Goal: Task Accomplishment & Management: Use online tool/utility

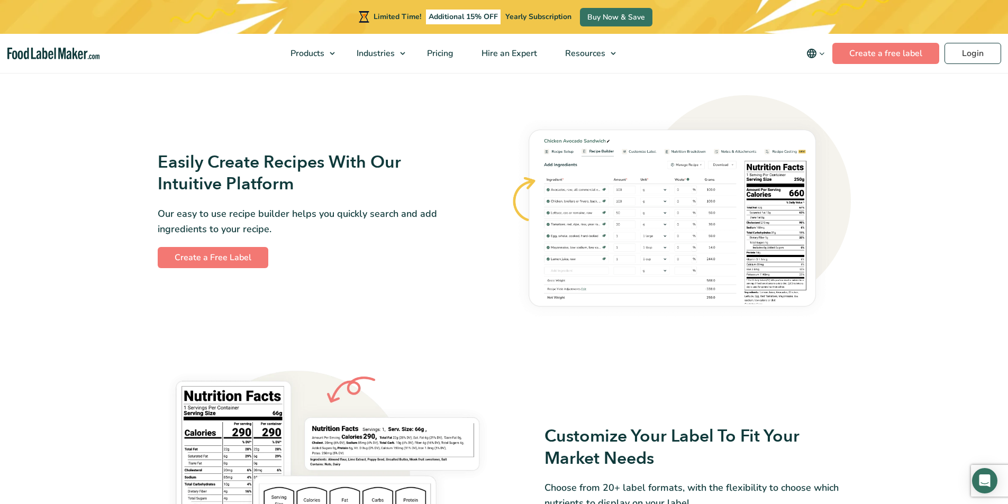
scroll to position [582, 0]
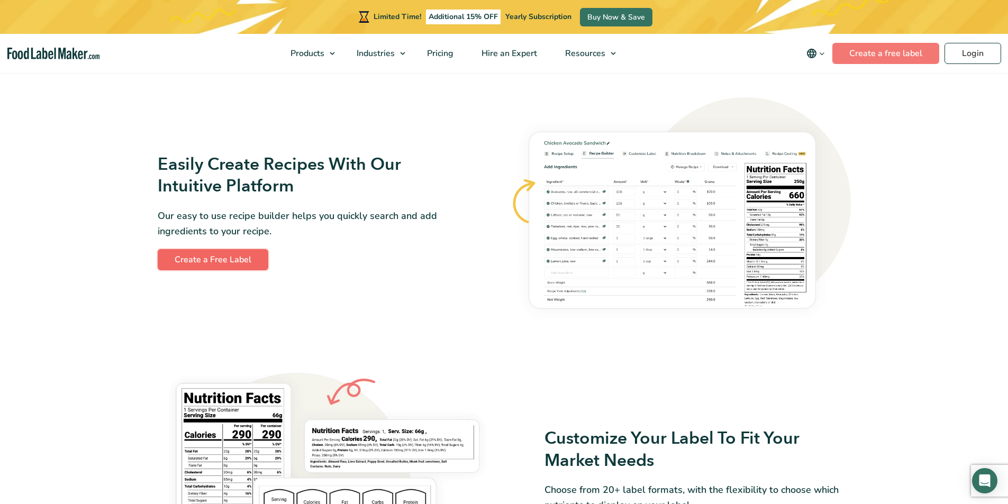
click at [236, 255] on link "Create a Free Label" at bounding box center [213, 259] width 111 height 21
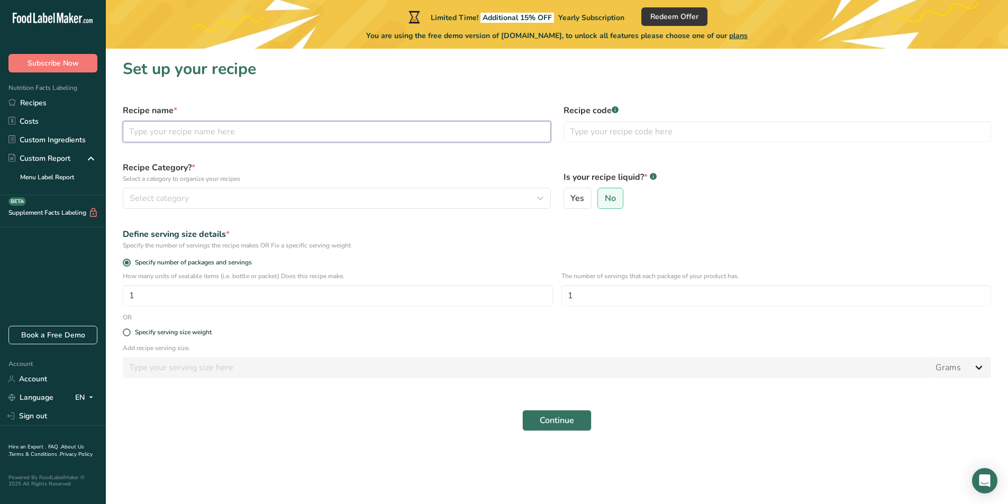
click at [165, 132] on input "text" at bounding box center [337, 131] width 428 height 21
type input "basmati rice and red beans"
click at [230, 195] on div "Select category" at bounding box center [334, 198] width 408 height 13
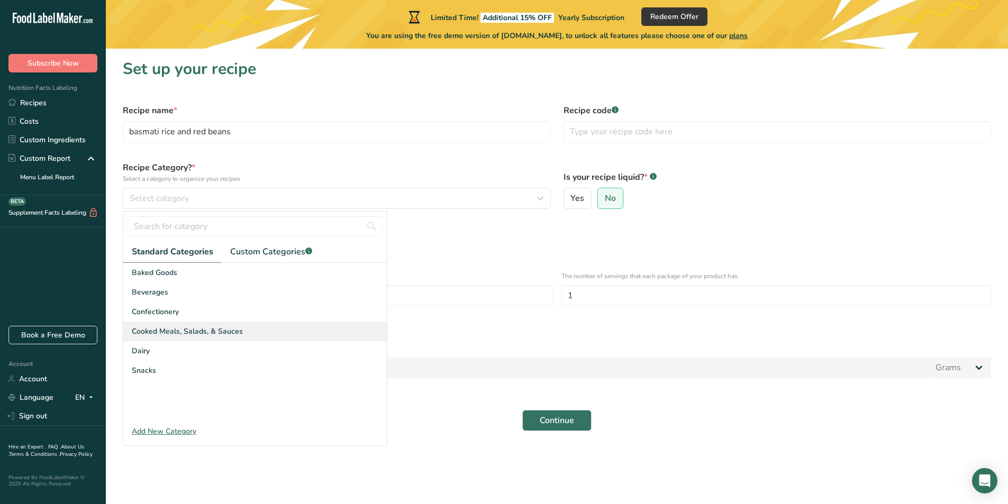
click at [182, 335] on span "Cooked Meals, Salads, & Sauces" at bounding box center [187, 331] width 111 height 11
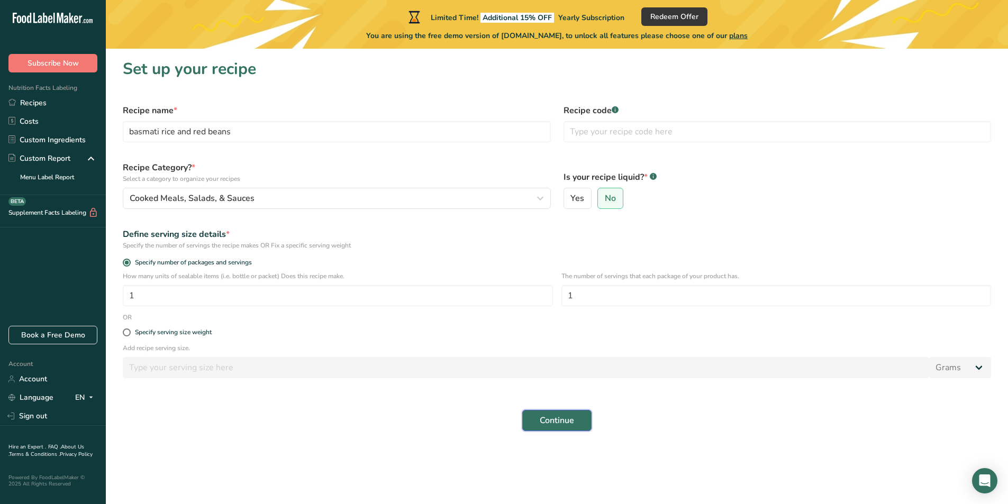
click at [567, 426] on span "Continue" at bounding box center [557, 420] width 34 height 13
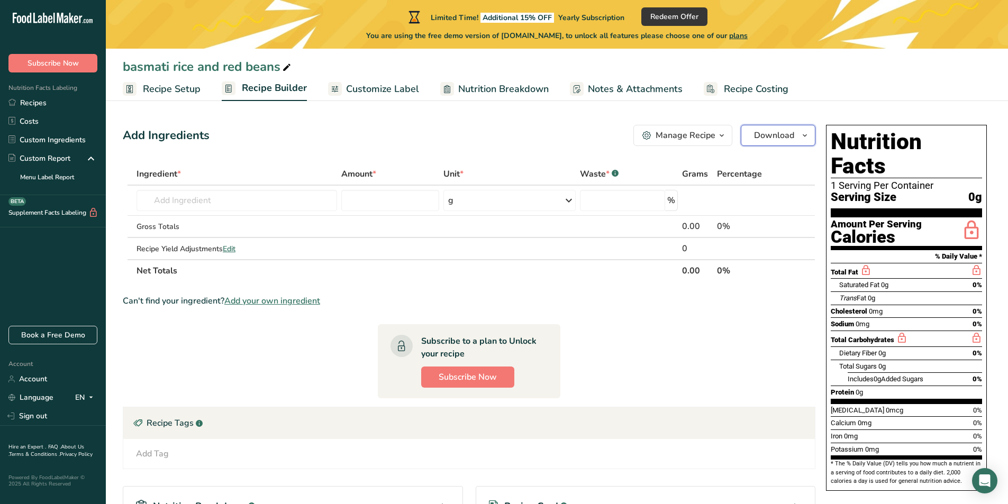
click at [764, 134] on span "Download" at bounding box center [774, 135] width 40 height 13
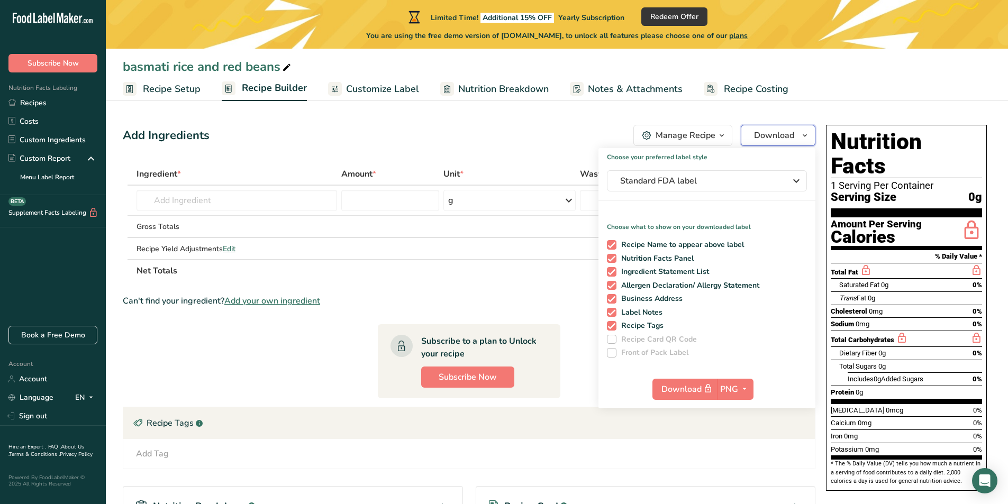
click at [764, 134] on span "Download" at bounding box center [774, 135] width 40 height 13
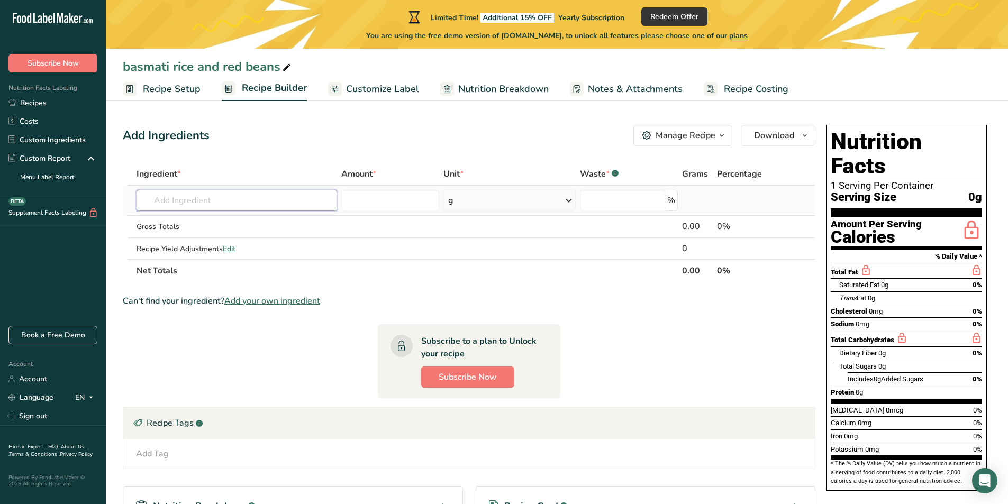
click at [210, 197] on input "text" at bounding box center [237, 200] width 201 height 21
type input "basma"
click at [185, 225] on p "Basmati Rice" at bounding box center [171, 221] width 53 height 11
type input "Basmati Rice"
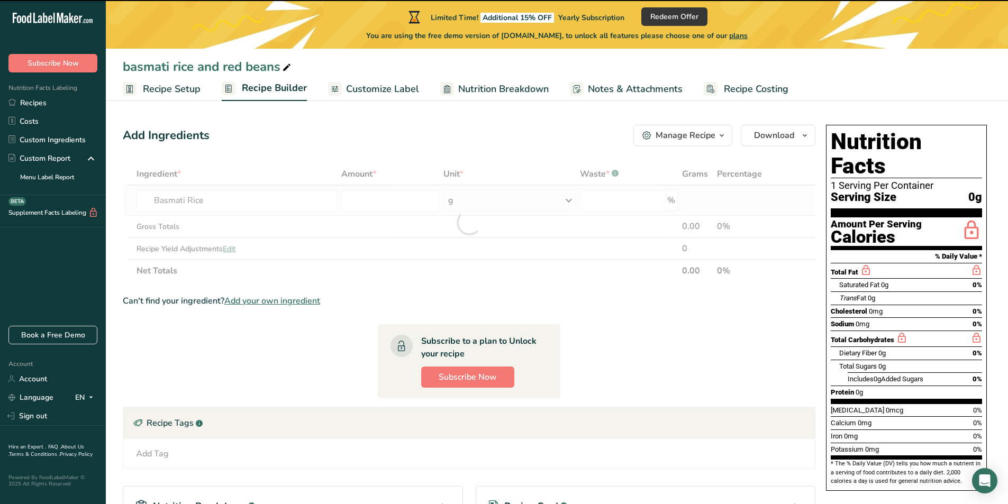
type input "0"
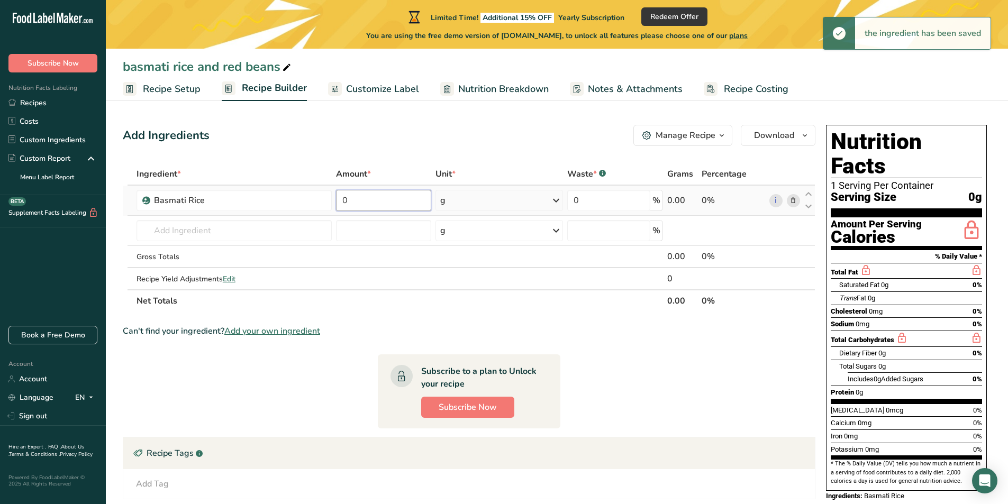
click at [362, 200] on input "0" at bounding box center [384, 200] width 96 height 21
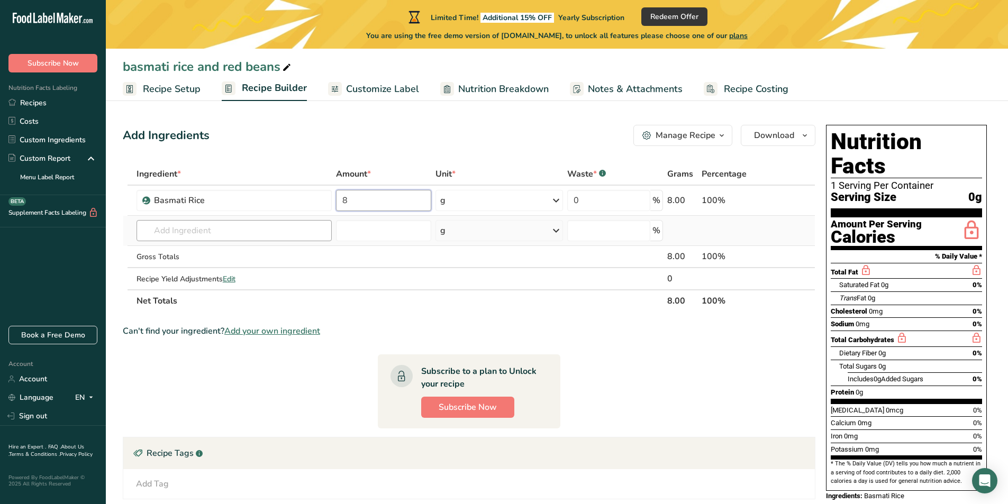
type input "8"
click at [193, 232] on div "Ingredient * Amount * Unit * Waste * .a-a{fill:#347362;}.b-a{fill:#fff;} Grams …" at bounding box center [469, 237] width 693 height 149
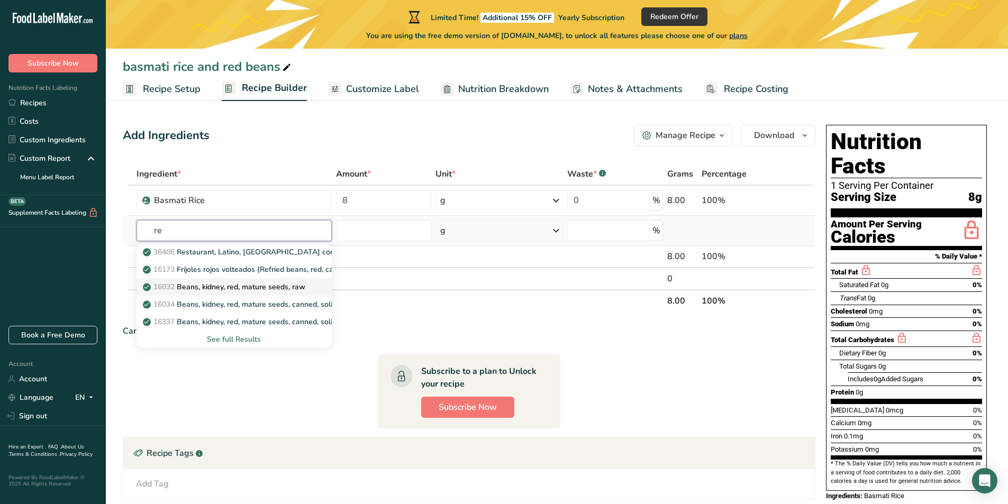
type input "r"
type input "kidne"
click at [247, 321] on p "16028 Beans, kidney, all types, mature seeds, cooked, boiled, without salt" at bounding box center [274, 322] width 258 height 11
type input "Beans, kidney, all types, mature seeds, cooked, boiled, without salt"
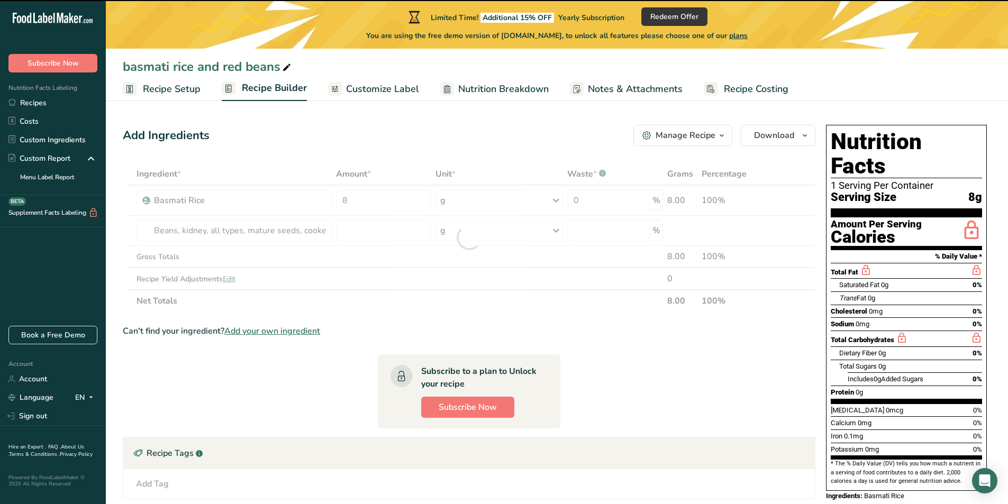
type input "0"
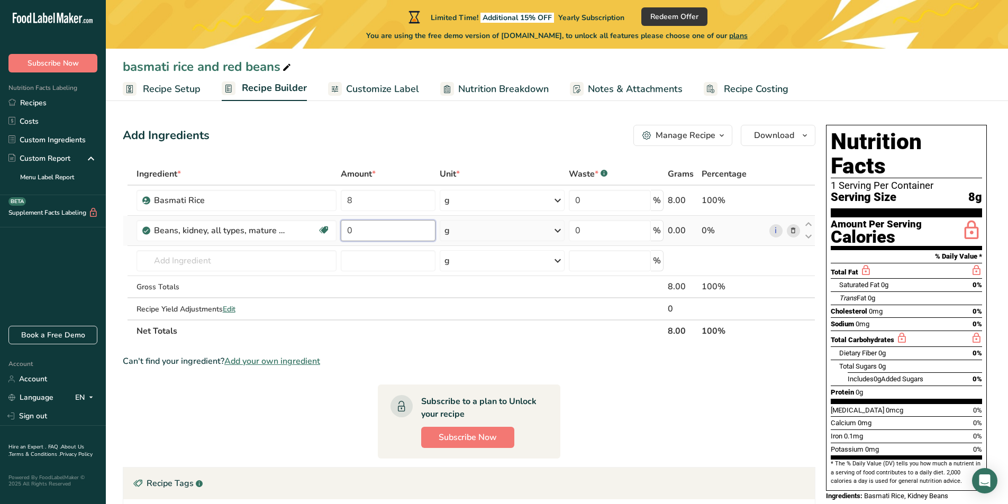
click at [353, 232] on input "0" at bounding box center [388, 230] width 94 height 21
type input "8"
click at [492, 196] on div "Ingredient * Amount * Unit * Waste * .a-a{fill:#347362;}.b-a{fill:#fff;} Grams …" at bounding box center [469, 252] width 693 height 179
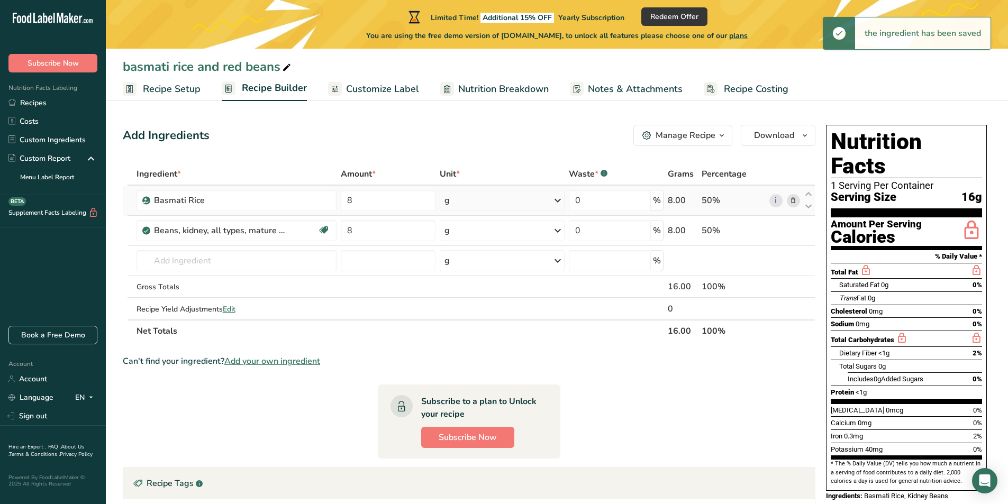
click at [555, 199] on icon at bounding box center [558, 200] width 13 height 19
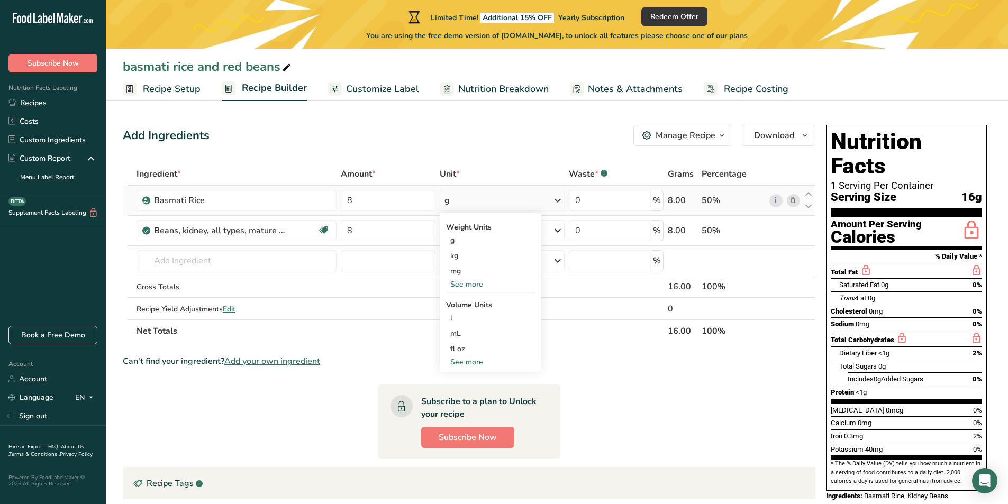
click at [476, 283] on div "See more" at bounding box center [490, 284] width 89 height 11
click at [454, 321] on div "oz" at bounding box center [490, 317] width 89 height 15
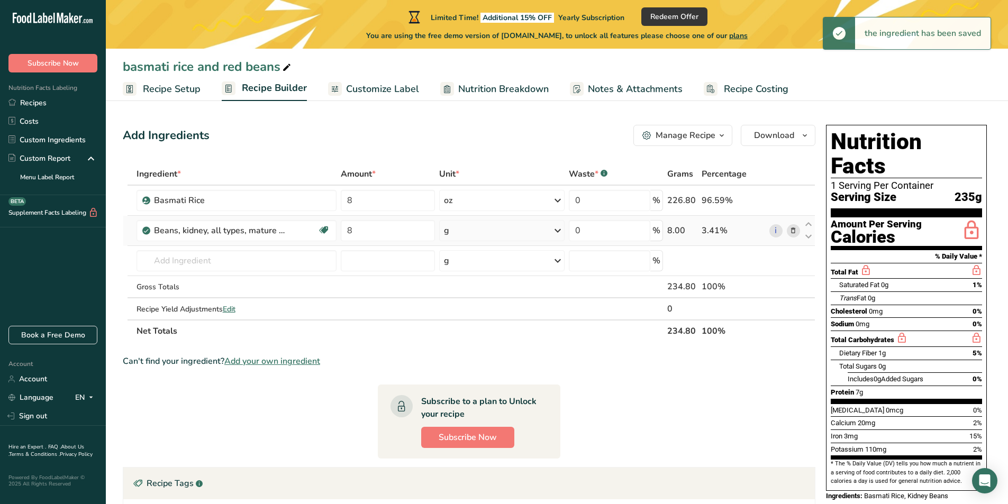
click at [554, 232] on icon at bounding box center [558, 230] width 13 height 19
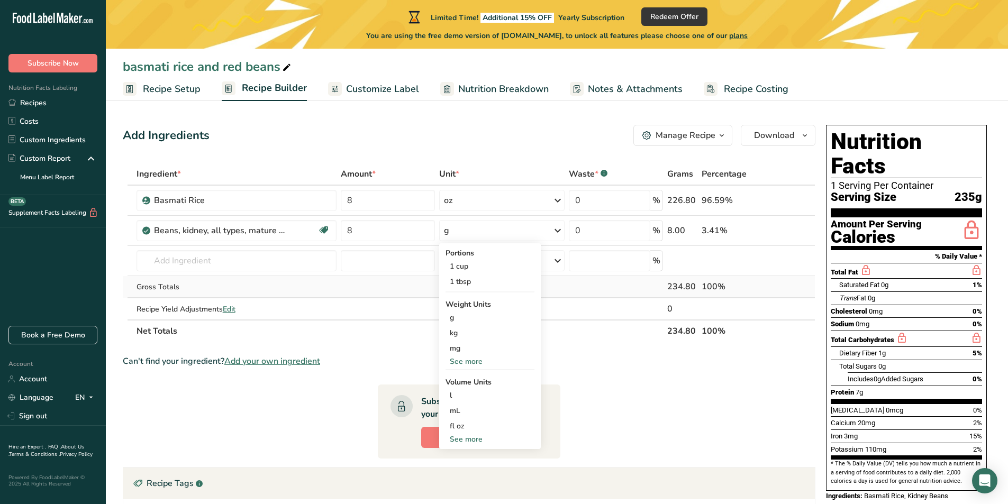
click at [562, 285] on td at bounding box center [502, 287] width 130 height 22
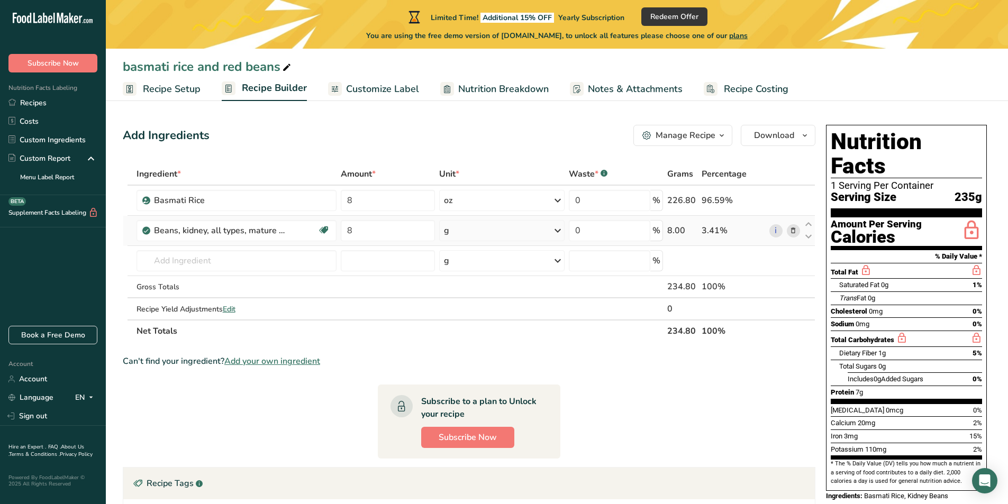
click at [556, 227] on icon at bounding box center [558, 230] width 13 height 19
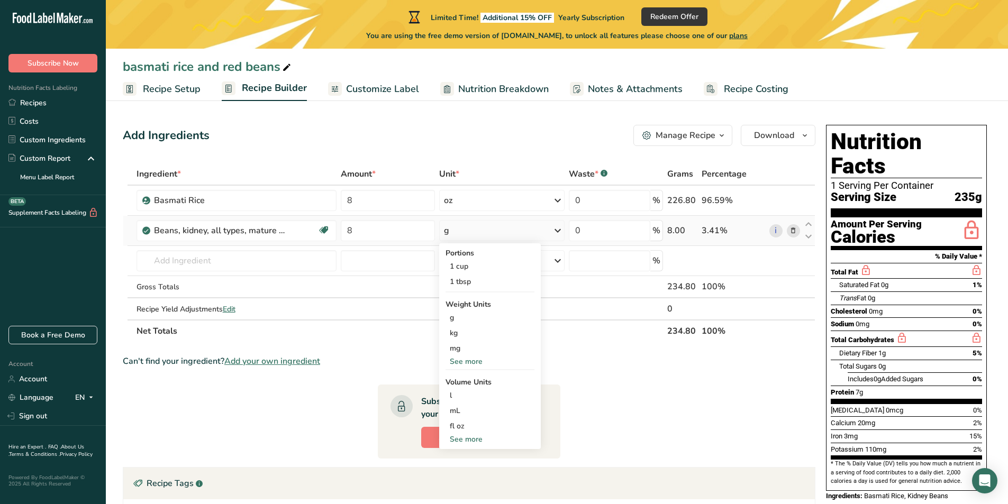
click at [465, 359] on div "See more" at bounding box center [490, 361] width 89 height 11
click at [453, 391] on div "oz" at bounding box center [490, 394] width 89 height 15
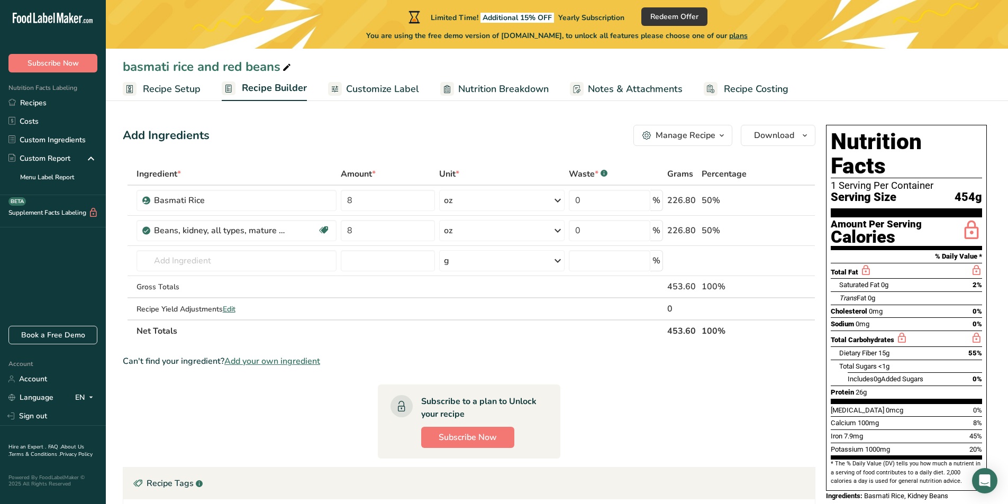
click at [518, 342] on table "Ingredient * Amount * Unit * Waste * .a-a{fill:#347362;}.b-a{fill:#fff;} Grams …" at bounding box center [469, 252] width 693 height 179
click at [228, 308] on span "Edit" at bounding box center [229, 309] width 13 height 10
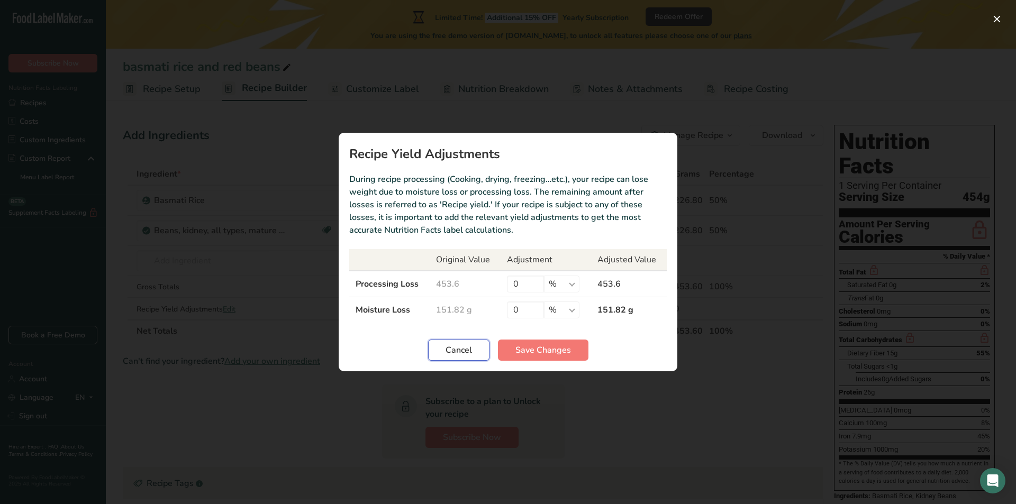
click at [463, 358] on button "Cancel" at bounding box center [458, 350] width 61 height 21
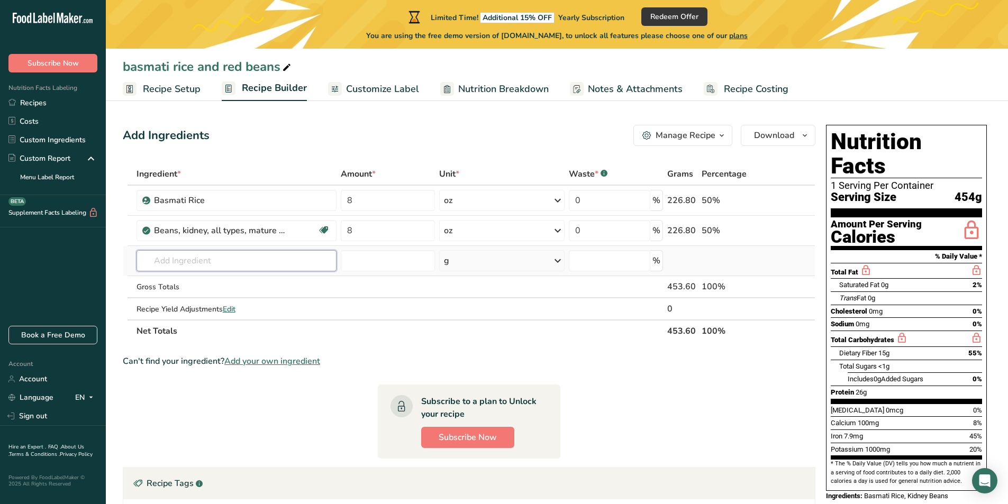
click at [165, 261] on input "text" at bounding box center [237, 260] width 201 height 21
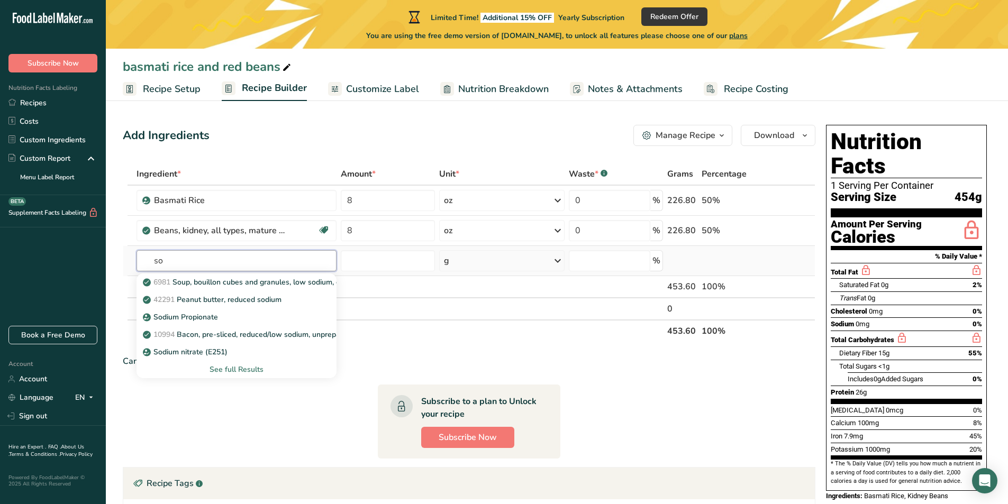
type input "s"
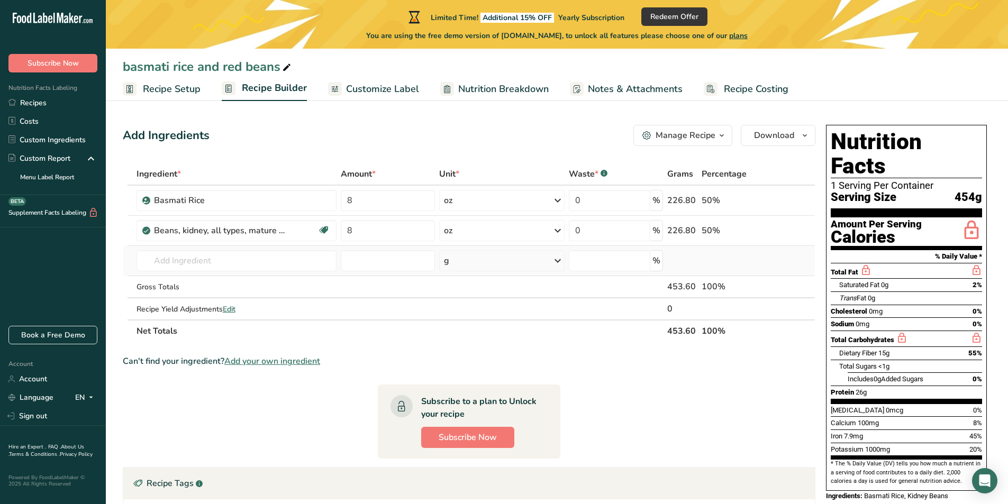
click at [698, 256] on td at bounding box center [682, 261] width 34 height 30
click at [324, 228] on icon at bounding box center [324, 230] width 11 height 16
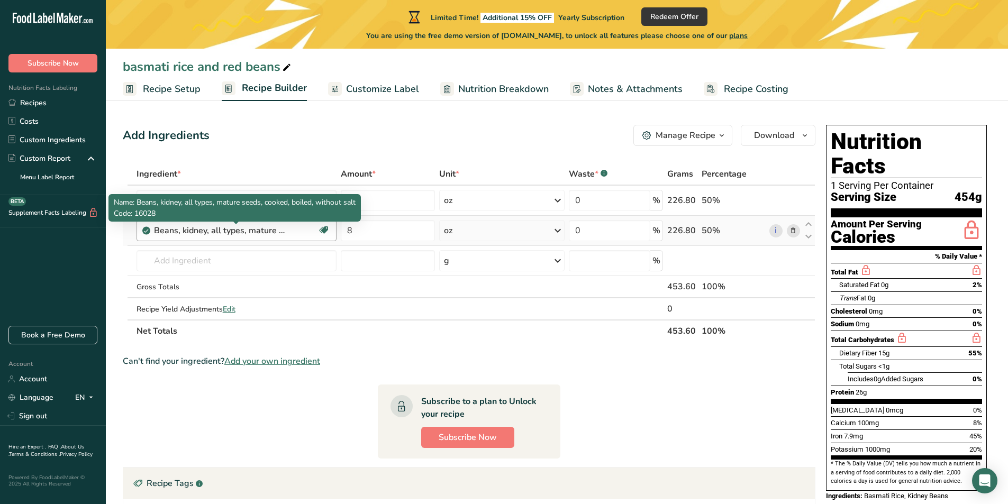
click at [259, 228] on div "Beans, kidney, all types, mature seeds, cooked, boiled, without salt" at bounding box center [220, 230] width 132 height 13
click at [283, 232] on div "Beans, kidney, all types, mature seeds, cooked, boiled, without salt" at bounding box center [220, 230] width 132 height 13
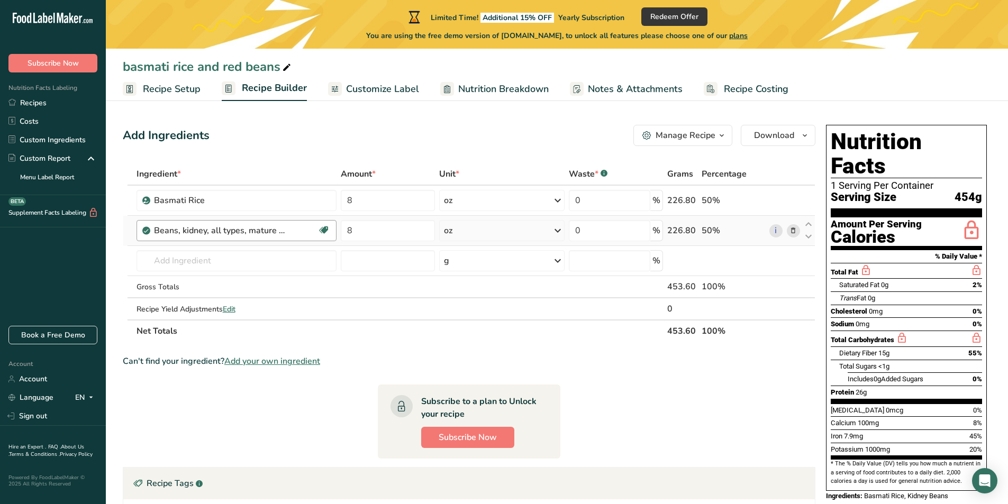
click at [283, 232] on div "Beans, kidney, all types, mature seeds, cooked, boiled, without salt" at bounding box center [220, 230] width 132 height 13
click at [793, 229] on icon at bounding box center [793, 230] width 7 height 11
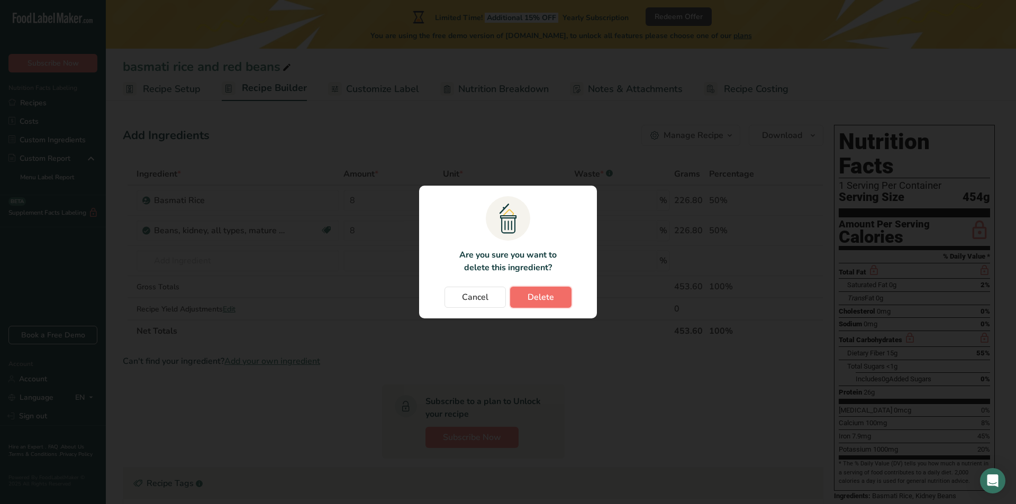
click at [521, 294] on button "Delete" at bounding box center [540, 297] width 61 height 21
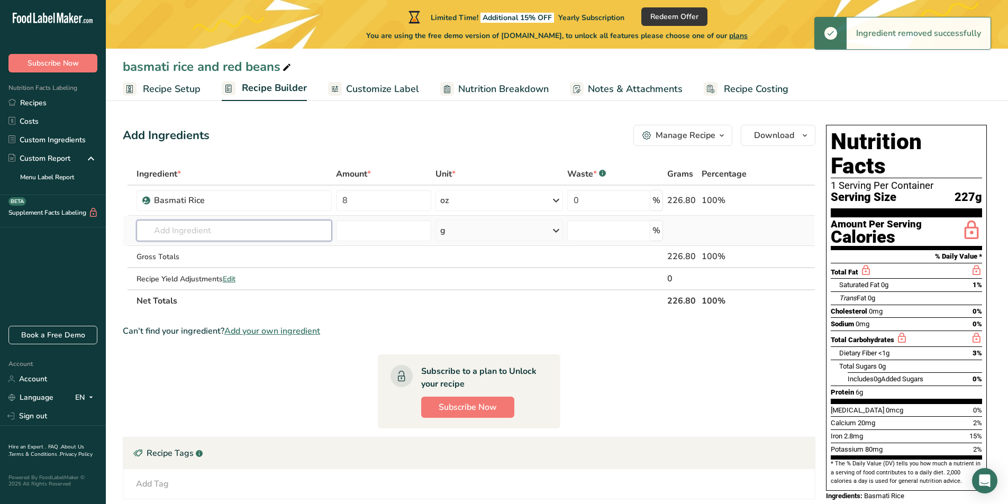
click at [176, 234] on input "text" at bounding box center [234, 230] width 195 height 21
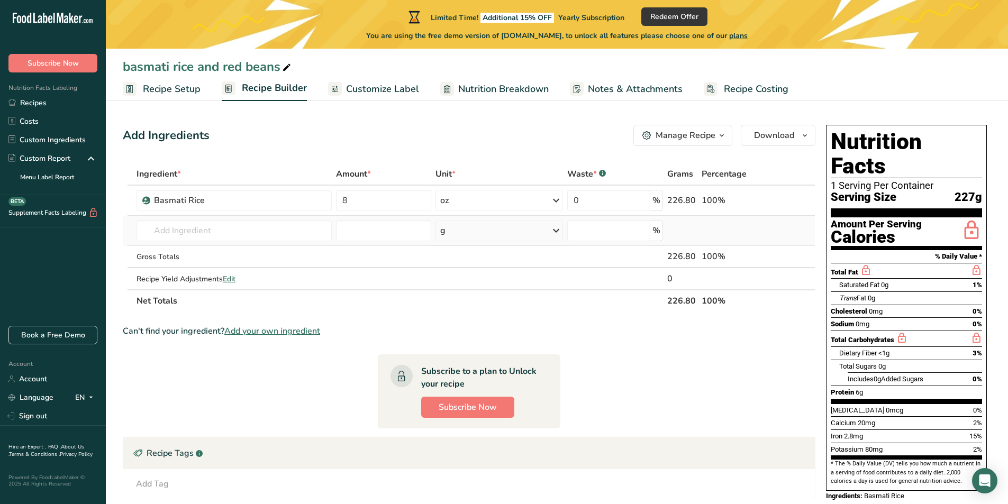
click at [440, 224] on div "g" at bounding box center [500, 230] width 128 height 21
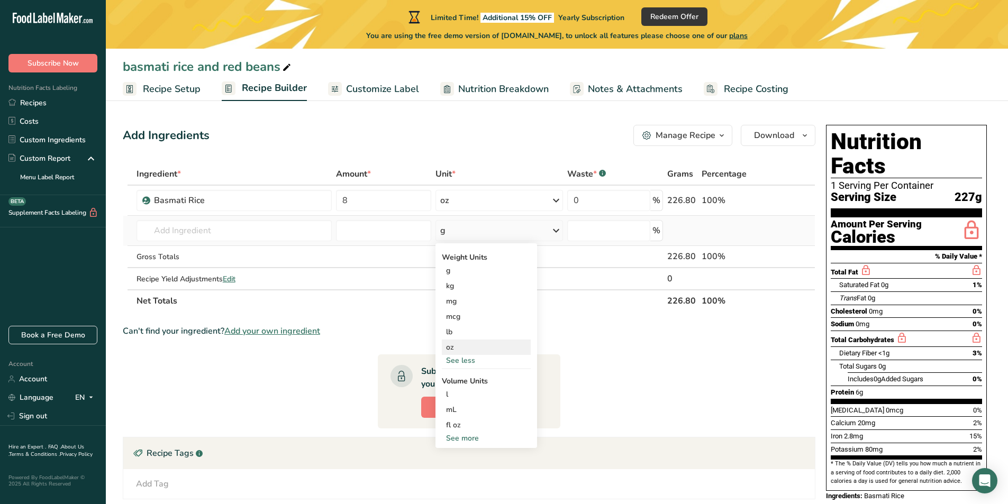
click at [460, 348] on div "oz" at bounding box center [486, 347] width 89 height 15
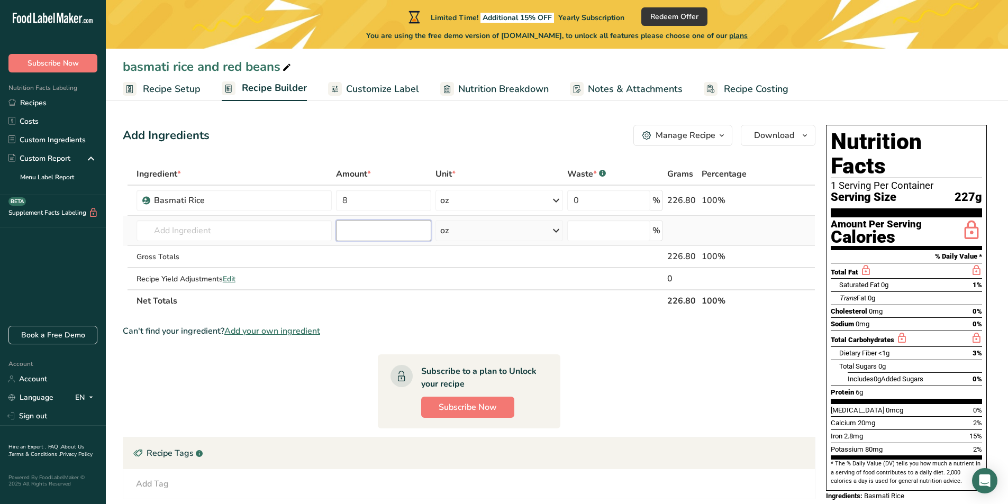
click at [385, 232] on input "number" at bounding box center [383, 230] width 95 height 21
type input "8"
click at [216, 233] on input "text" at bounding box center [234, 230] width 195 height 21
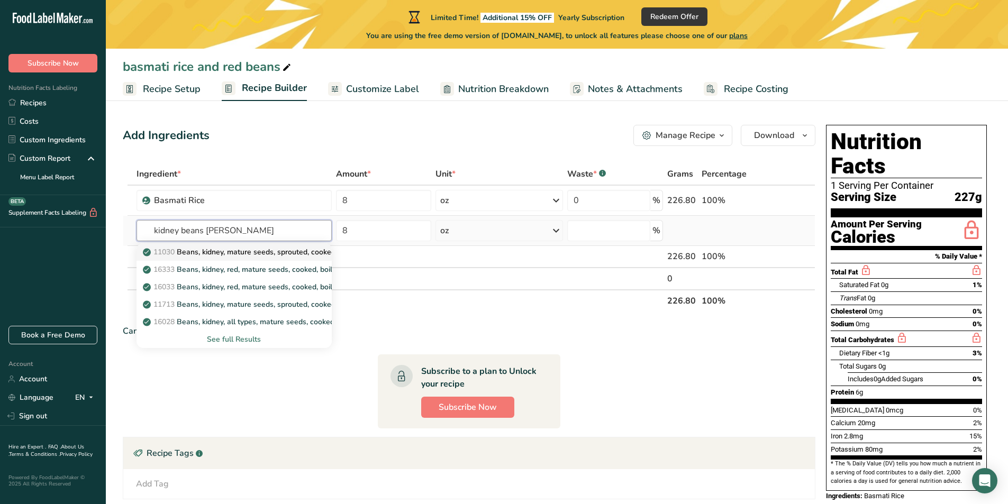
type input "kidney beans [PERSON_NAME]"
click at [252, 253] on p "11030 Beans, kidney, mature seeds, sprouted, cooked, boiled, drained, without s…" at bounding box center [289, 252] width 288 height 11
type input "Beans, kidney, mature seeds, sprouted, cooked, boiled, drained, without salt"
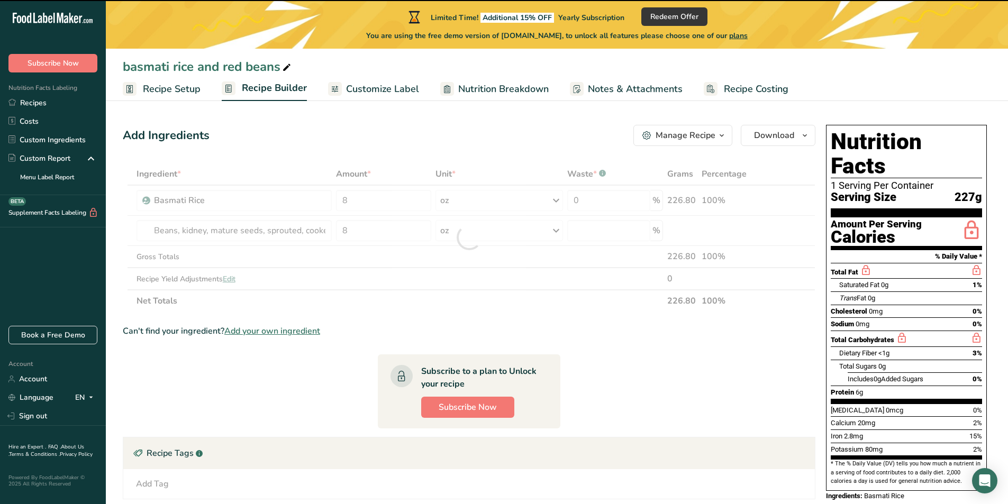
type input "0"
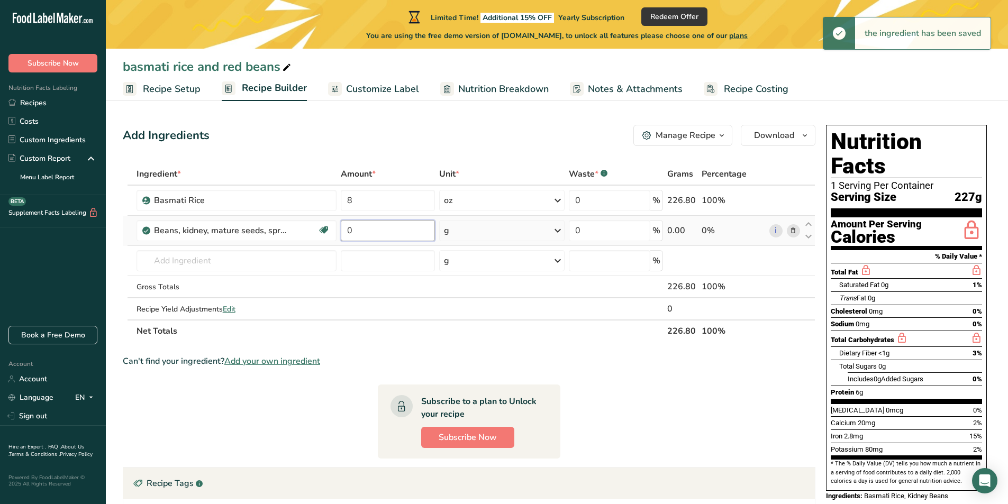
click at [362, 237] on input "0" at bounding box center [388, 230] width 94 height 21
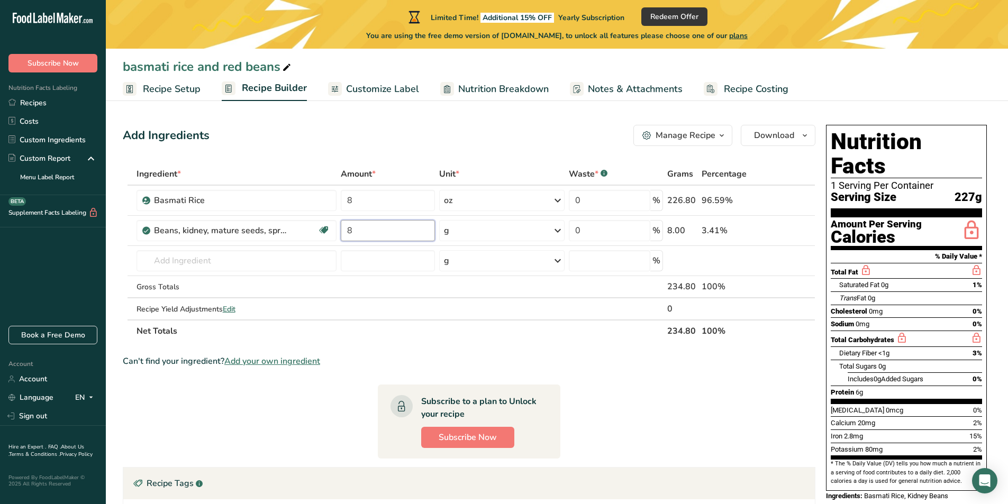
type input "8"
click at [419, 341] on div "Ingredient * Amount * Unit * Waste * .a-a{fill:#347362;}.b-a{fill:#fff;} Grams …" at bounding box center [469, 252] width 693 height 179
click at [333, 151] on div "Add Ingredients Manage Recipe Delete Recipe Duplicate Recipe Scale Recipe Save …" at bounding box center [472, 414] width 699 height 587
click at [236, 200] on div "Basmati Rice" at bounding box center [220, 200] width 132 height 13
click at [778, 201] on link "i" at bounding box center [776, 200] width 13 height 13
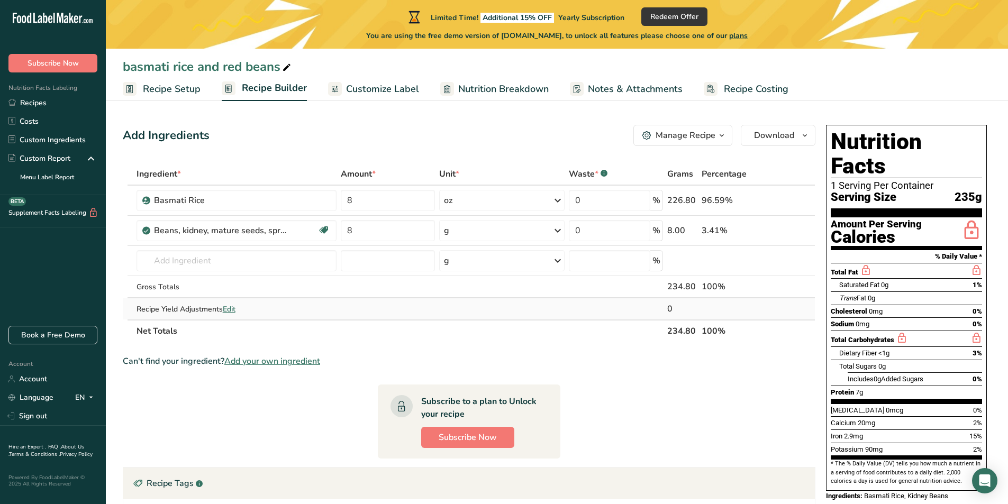
click at [228, 309] on span "Edit" at bounding box center [229, 309] width 13 height 10
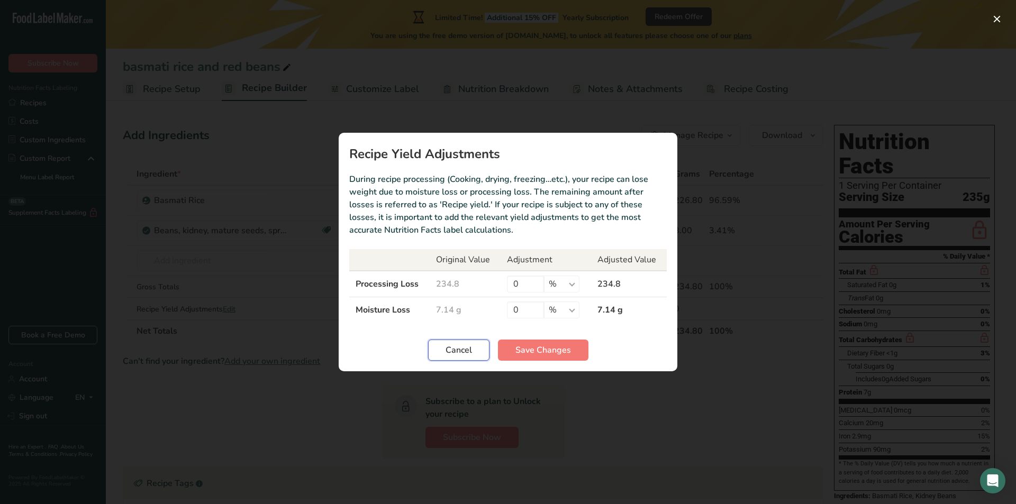
click at [459, 353] on span "Cancel" at bounding box center [459, 350] width 26 height 13
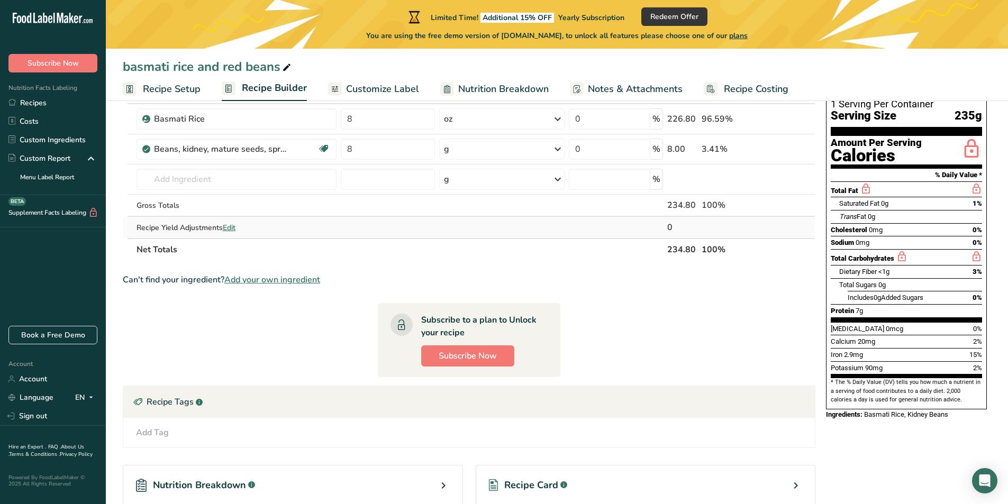
scroll to position [106, 0]
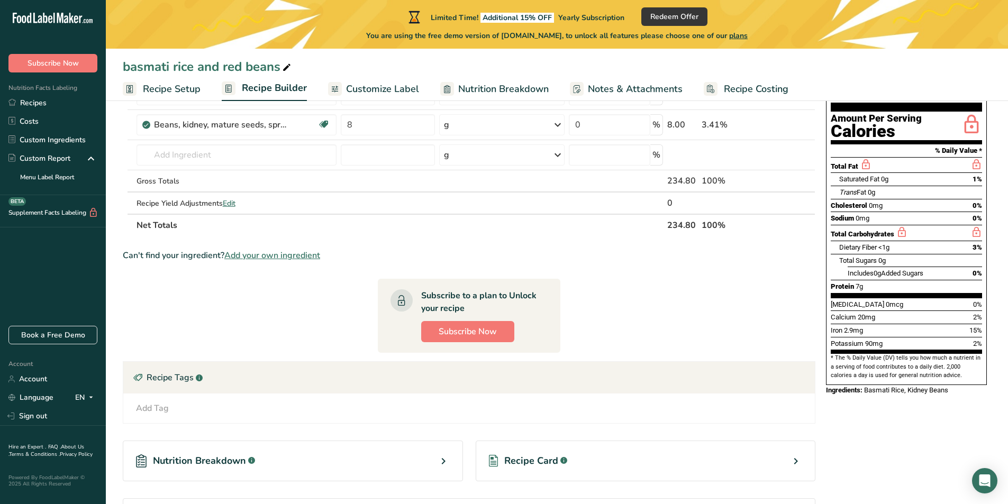
click at [252, 254] on span "Add your own ingredient" at bounding box center [272, 255] width 96 height 13
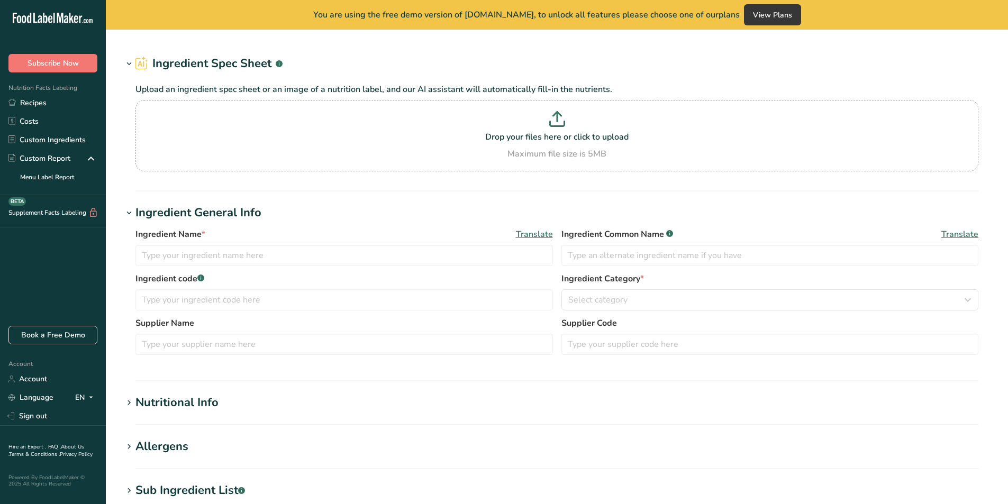
type input "Basmati Rice"
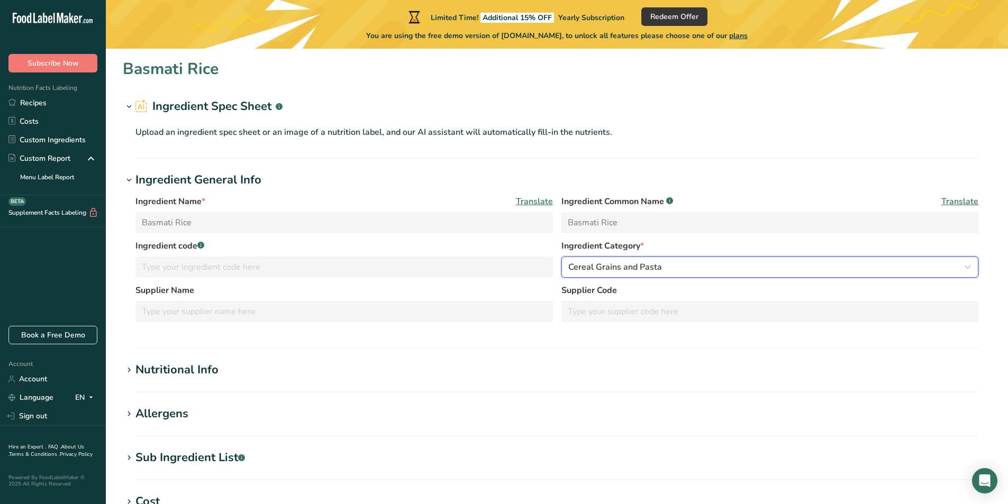
click at [656, 267] on span "Cereal Grains and Pasta" at bounding box center [615, 267] width 94 height 13
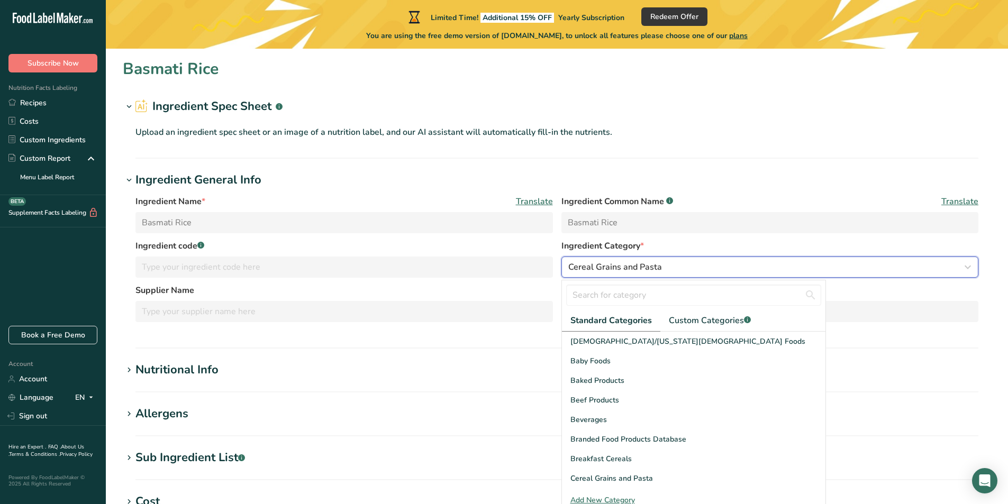
click at [656, 267] on span "Cereal Grains and Pasta" at bounding box center [615, 267] width 94 height 13
